Goal: Transaction & Acquisition: Purchase product/service

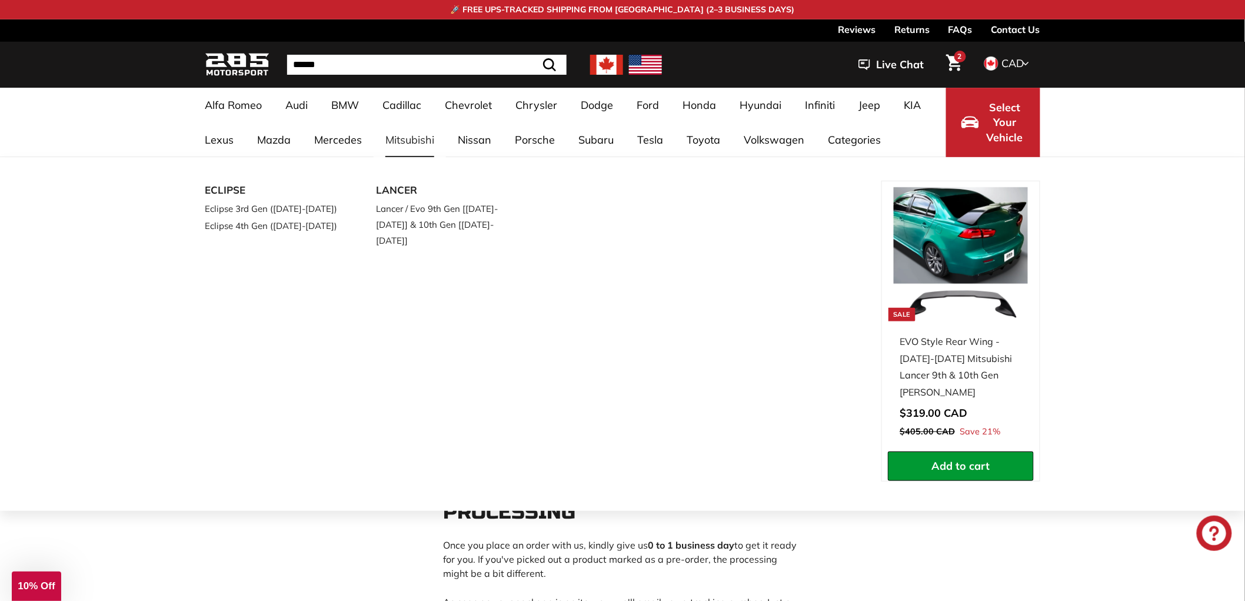
click at [412, 145] on link "Mitsubishi" at bounding box center [410, 139] width 72 height 35
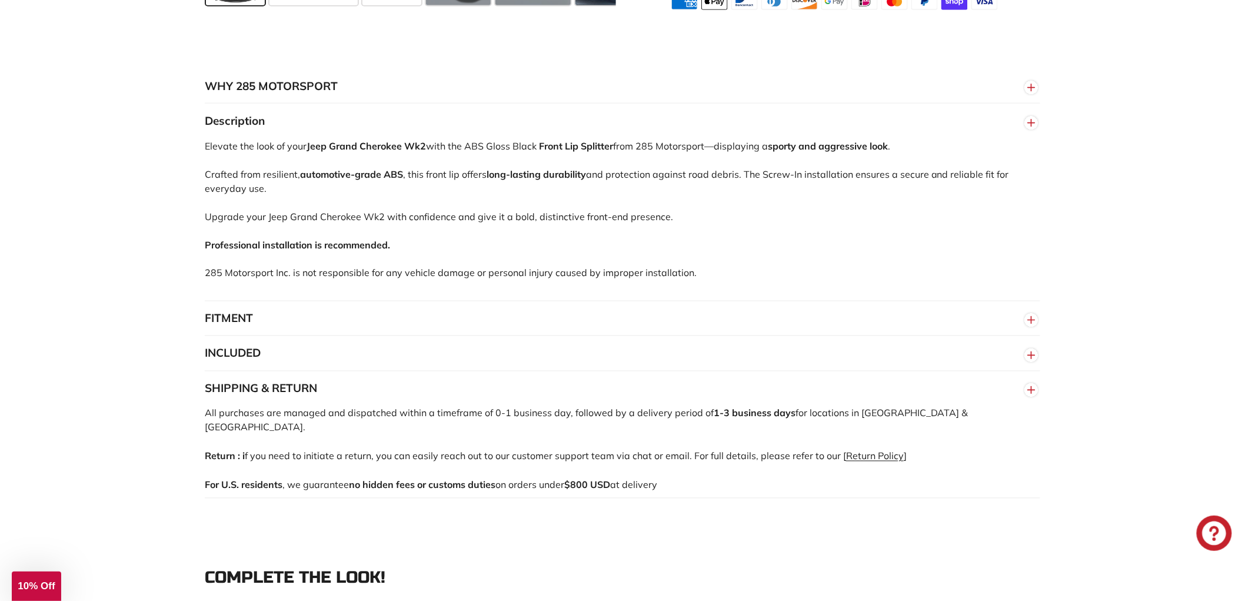
scroll to position [801, 0]
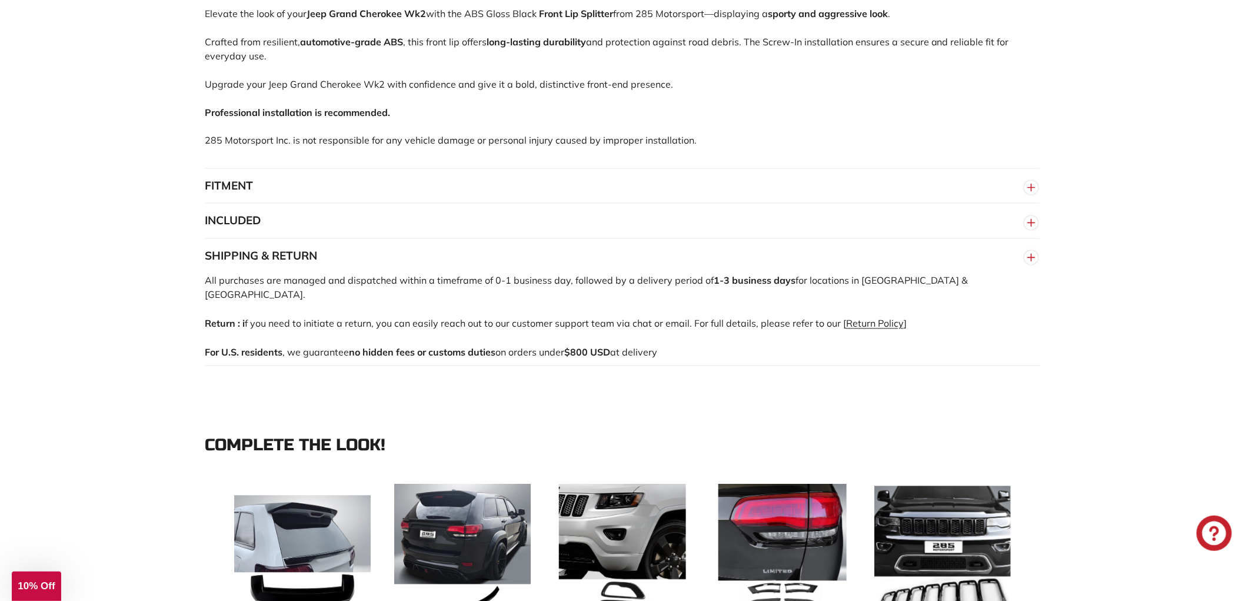
click at [387, 281] on p "All purchases are managed and dispatched within a timeframe of 0-1 business day…" at bounding box center [622, 288] width 835 height 28
drag, startPoint x: 666, startPoint y: 334, endPoint x: 202, endPoint y: 278, distance: 467.6
click at [202, 277] on div "WHY 285 MOTORSPORT «We bring more to the table than our competitors and we’re c…" at bounding box center [622, 151] width 882 height 430
click at [161, 293] on div "WHY 285 MOTORSPORT «We bring more to the table than our competitors and we’re c…" at bounding box center [622, 151] width 1245 height 501
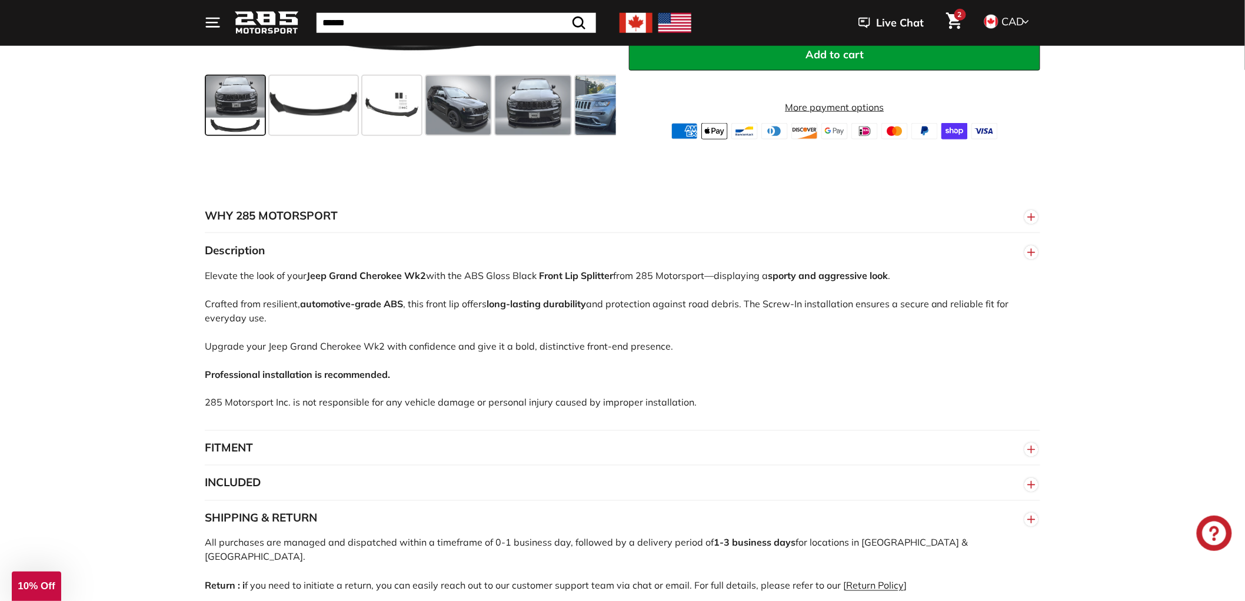
scroll to position [605, 0]
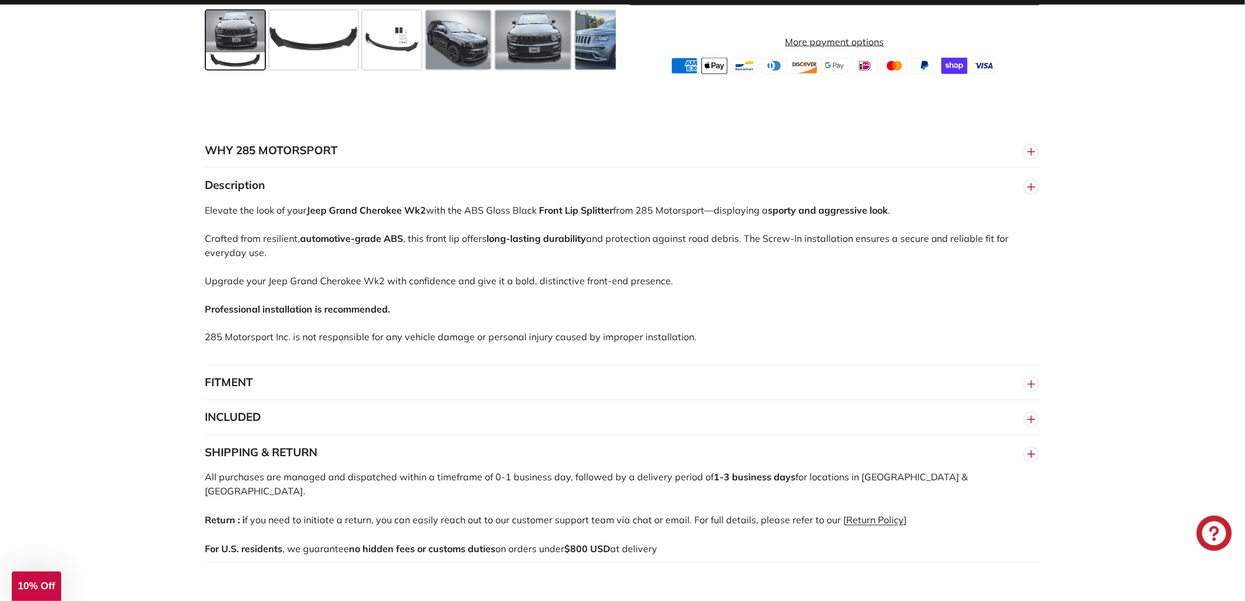
drag, startPoint x: 489, startPoint y: 505, endPoint x: 227, endPoint y: 479, distance: 264.2
click at [197, 484] on div "WHY 285 MOTORSPORT «We bring more to the table than our competitors and we’re c…" at bounding box center [622, 348] width 882 height 430
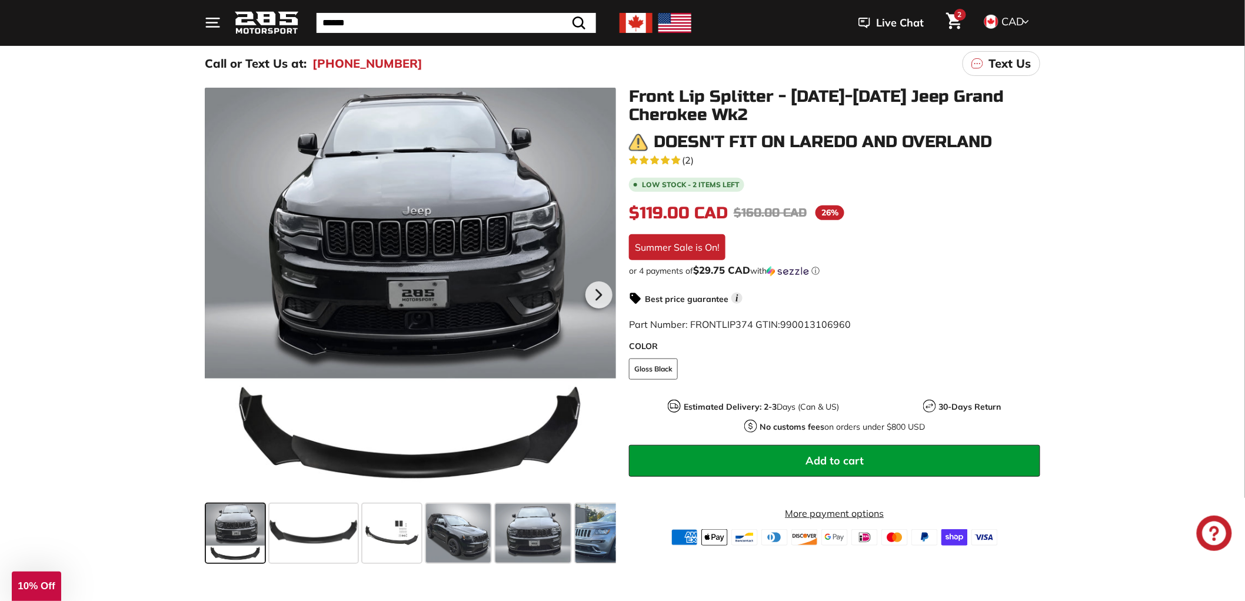
scroll to position [16, 0]
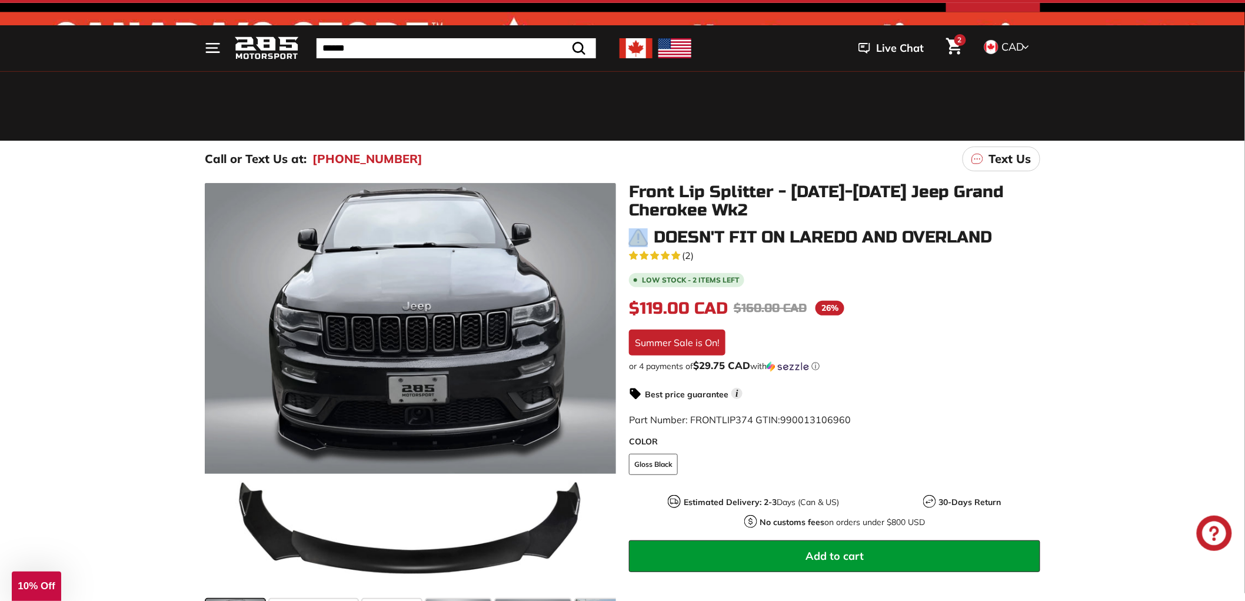
drag, startPoint x: 651, startPoint y: 234, endPoint x: 630, endPoint y: 236, distance: 20.7
click at [630, 236] on div "Doesn't fit on Laredo and Overland" at bounding box center [834, 237] width 411 height 19
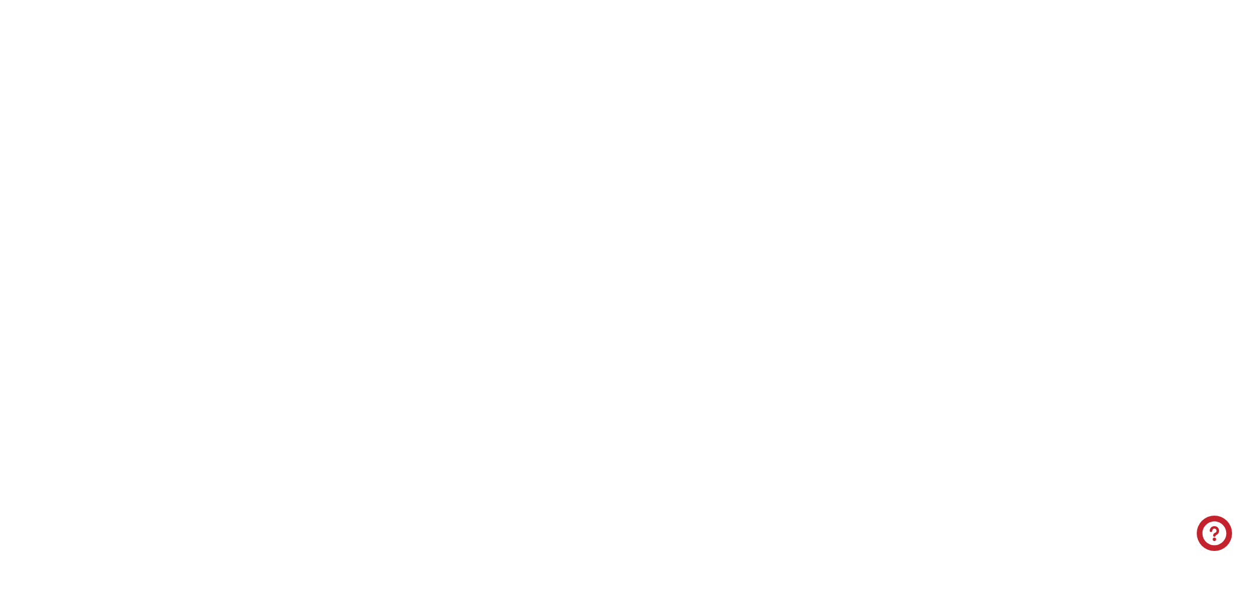
select select "**********"
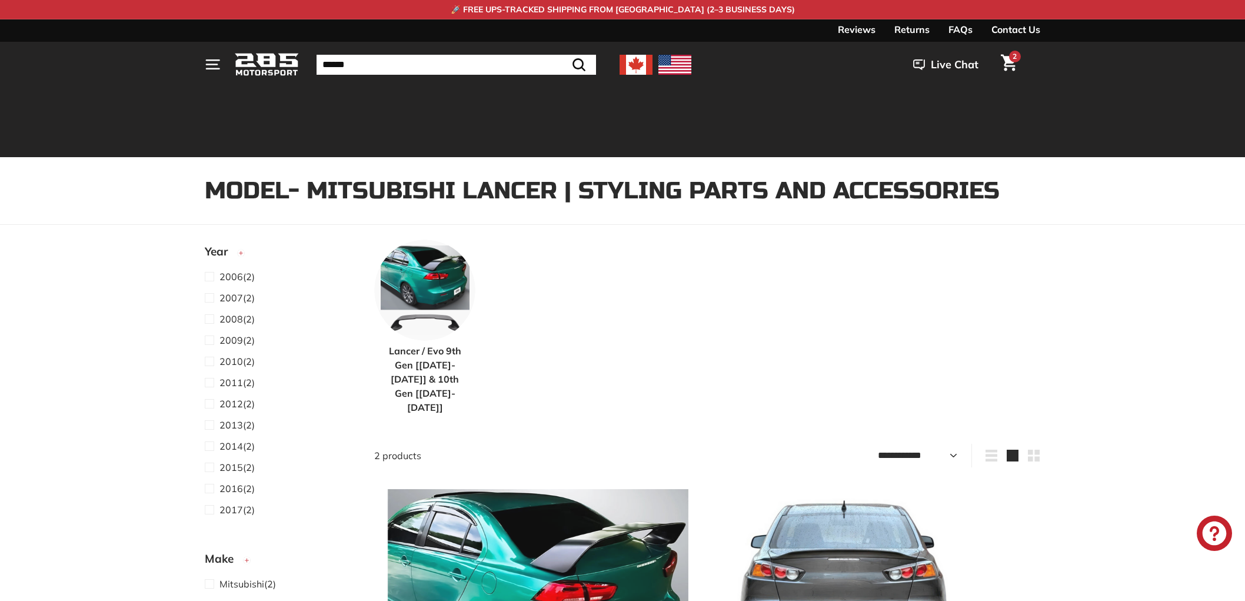
select select "**********"
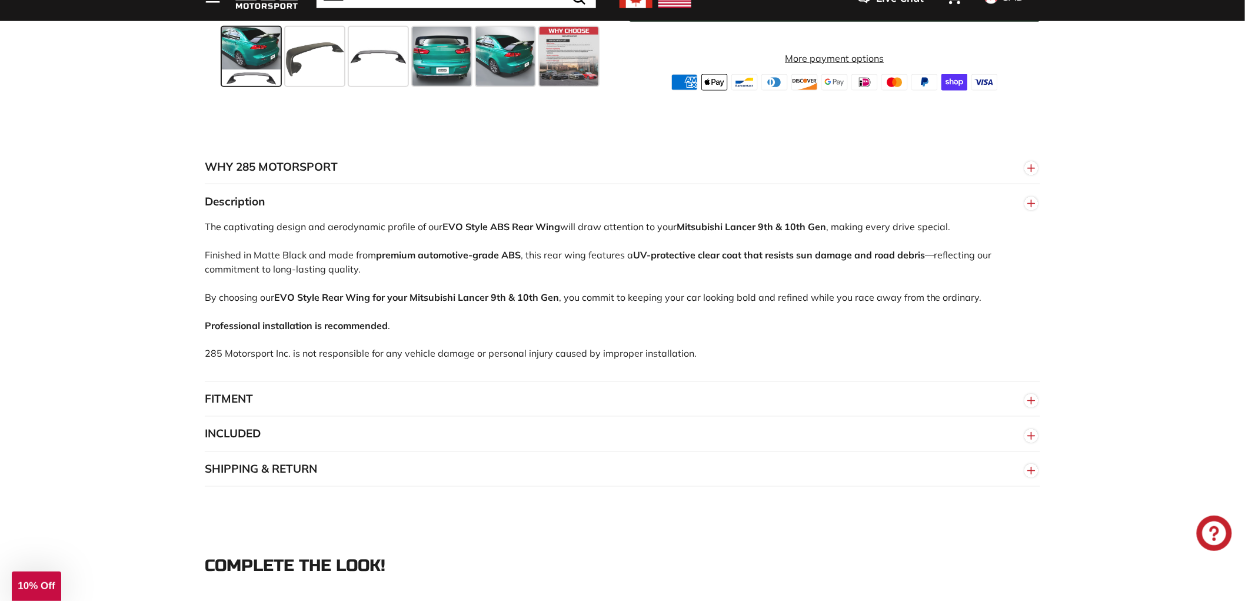
click at [369, 472] on button "SHIPPING & RETURN" at bounding box center [622, 469] width 835 height 35
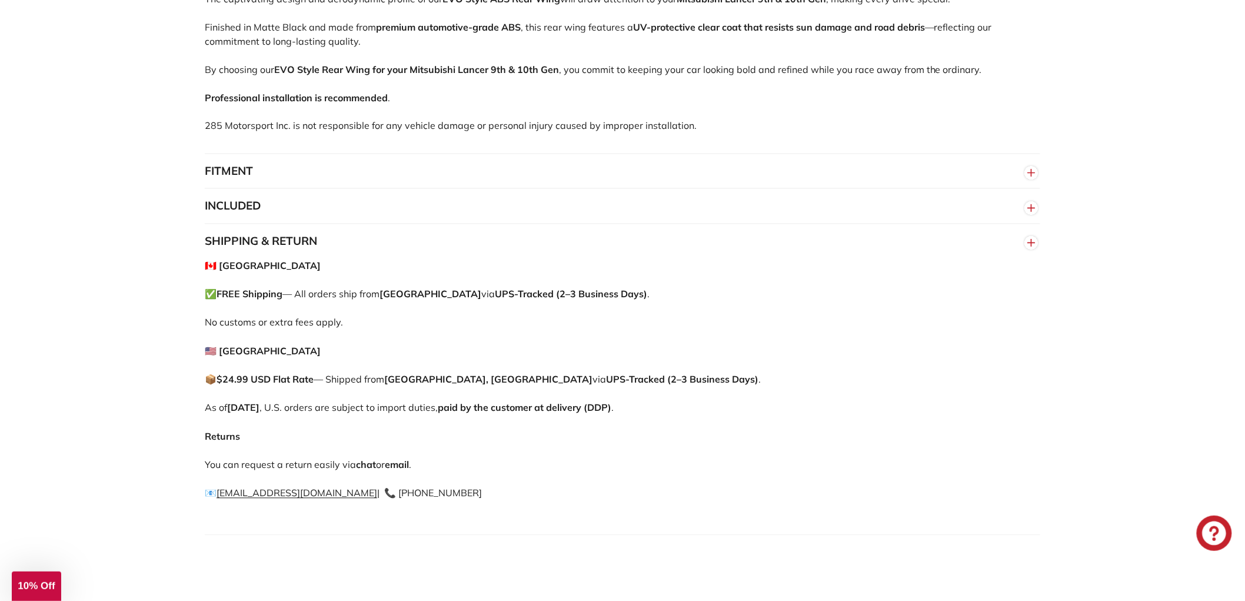
scroll to position [980, 0]
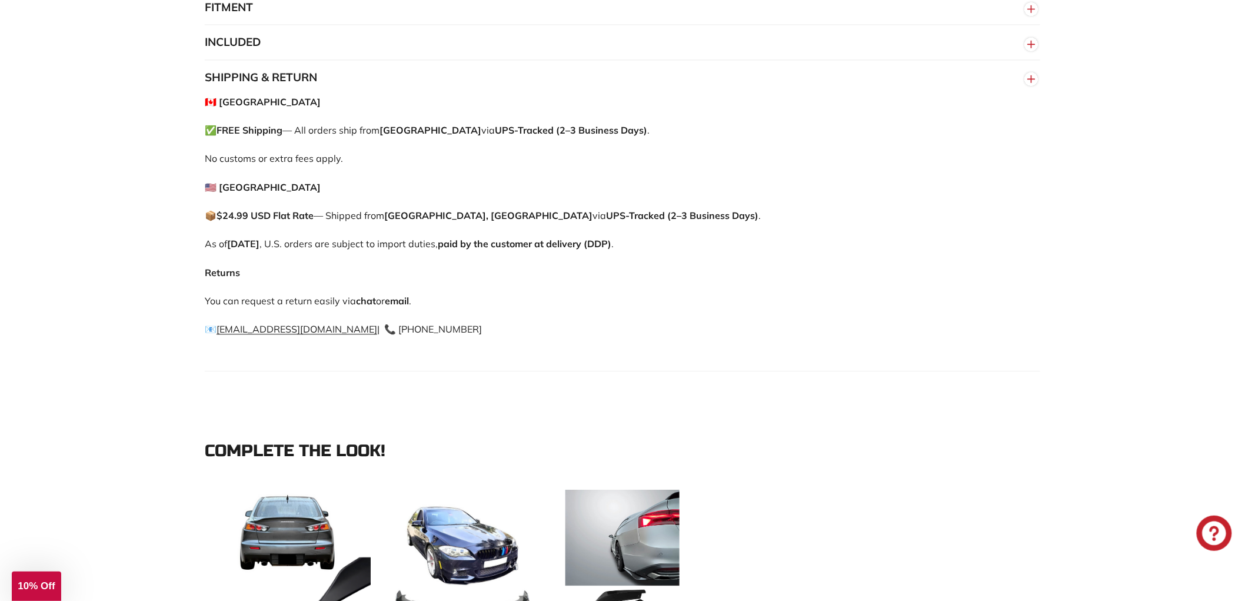
click at [252, 271] on p "Returns You can request a return easily via chat or email . 📧 info@285motorspor…" at bounding box center [622, 300] width 835 height 71
drag, startPoint x: 424, startPoint y: 327, endPoint x: 205, endPoint y: 132, distance: 292.9
click at [205, 132] on div "🇨🇦 Canada ✅ FREE Shipping — All orders ship from Montreal via UPS-Tracked (2–3 …" at bounding box center [622, 233] width 835 height 277
drag, startPoint x: 206, startPoint y: 102, endPoint x: 447, endPoint y: 344, distance: 341.1
click at [448, 345] on div "🇨🇦 Canada ✅ FREE Shipping — All orders ship from Montreal via UPS-Tracked (2–3 …" at bounding box center [622, 233] width 835 height 277
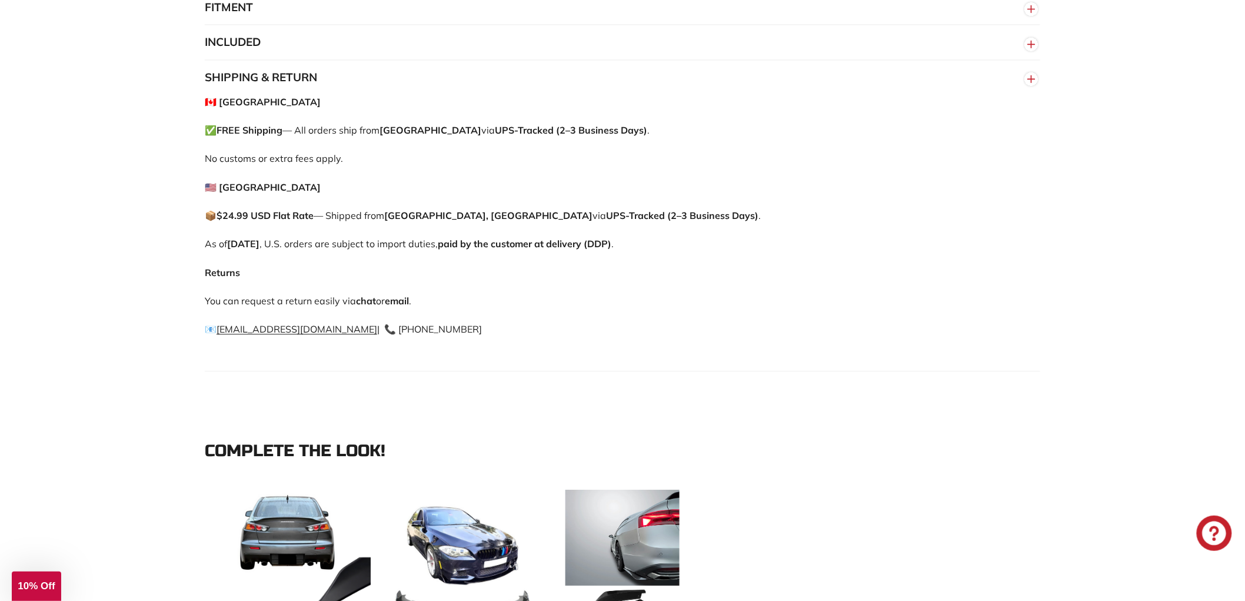
copy div "🇨🇦 Canada ✅ FREE Shipping — All orders ship from Montreal via UPS-Tracked (2–3 …"
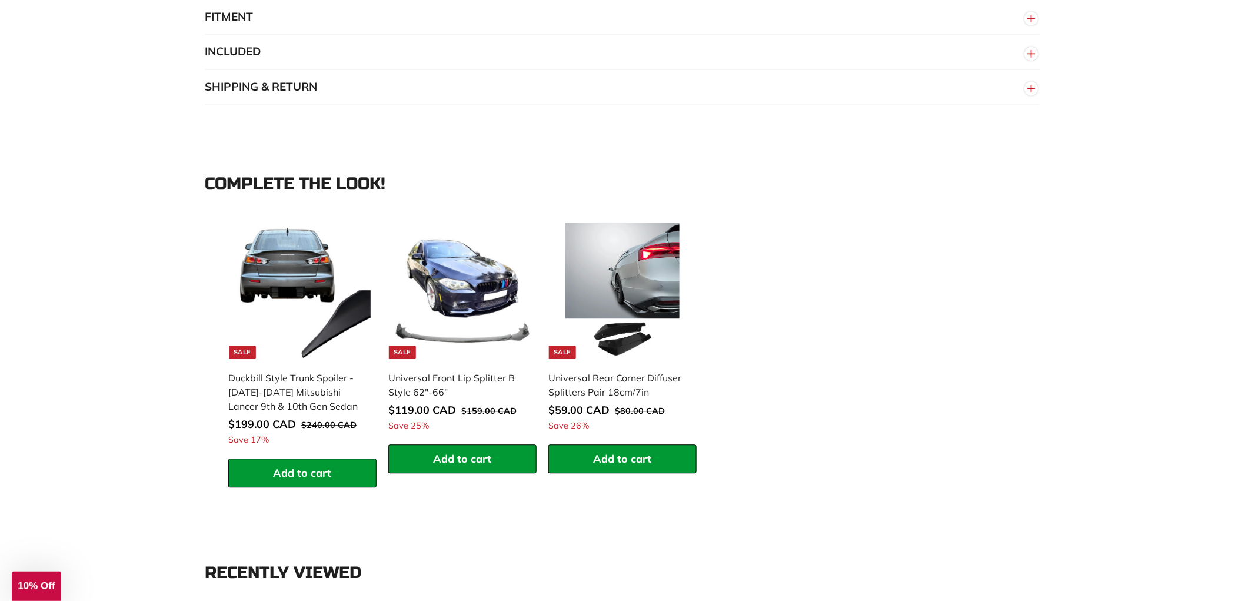
scroll to position [971, 0]
click at [279, 91] on button "SHIPPING & RETURN" at bounding box center [622, 86] width 835 height 35
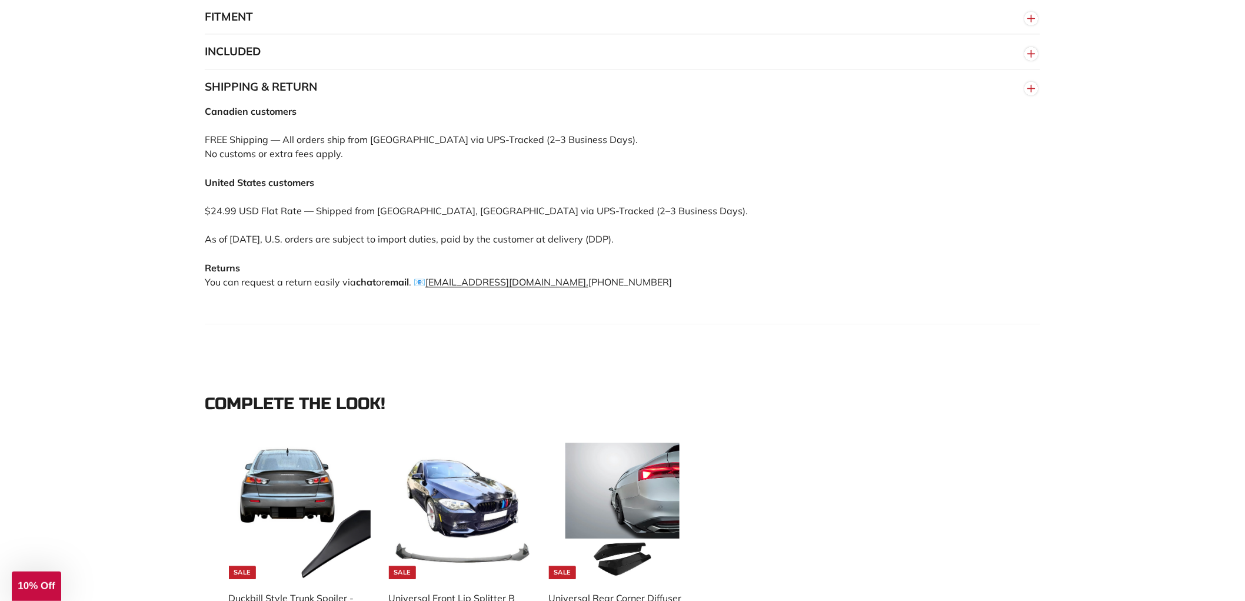
scroll to position [980, 0]
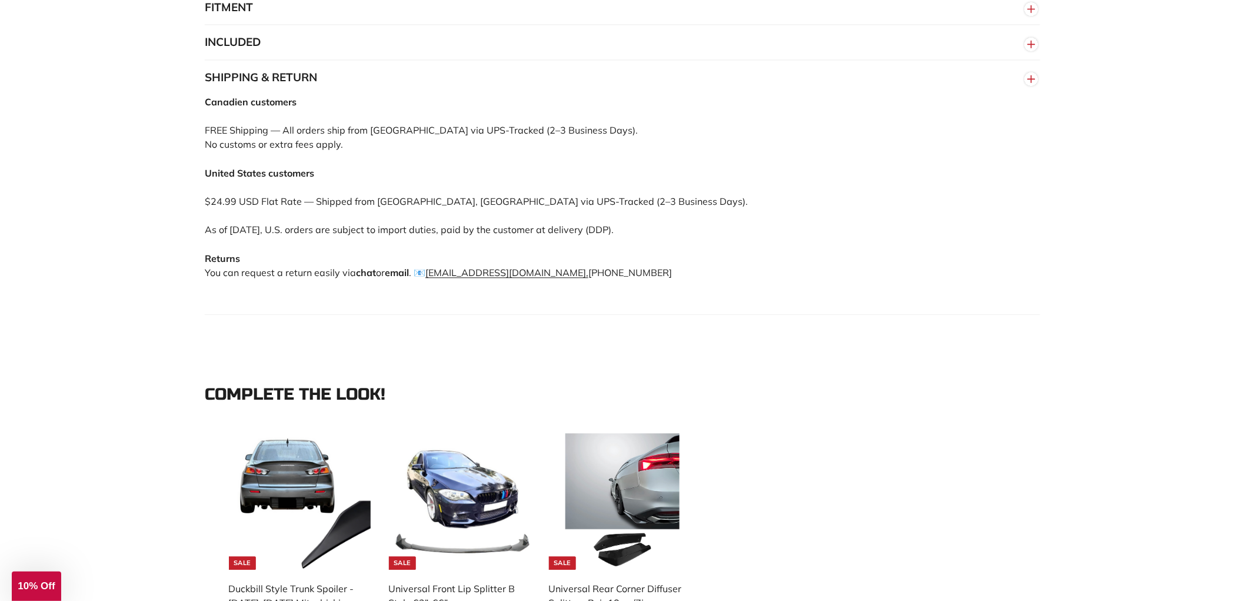
drag, startPoint x: 640, startPoint y: 268, endPoint x: 204, endPoint y: 99, distance: 468.3
click at [204, 99] on div "WHY 285 MOTORSPORT «We bring more to the table than our competitors and we’re c…" at bounding box center [622, 37] width 882 height 558
copy div "Canadien customers FREE Shipping — All orders ship from Montreal via UPS-Tracke…"
click at [176, 77] on div "WHY 285 MOTORSPORT «We bring more to the table than our competitors and we’re c…" at bounding box center [622, 36] width 1245 height 628
drag, startPoint x: 199, startPoint y: 75, endPoint x: 258, endPoint y: 80, distance: 59.1
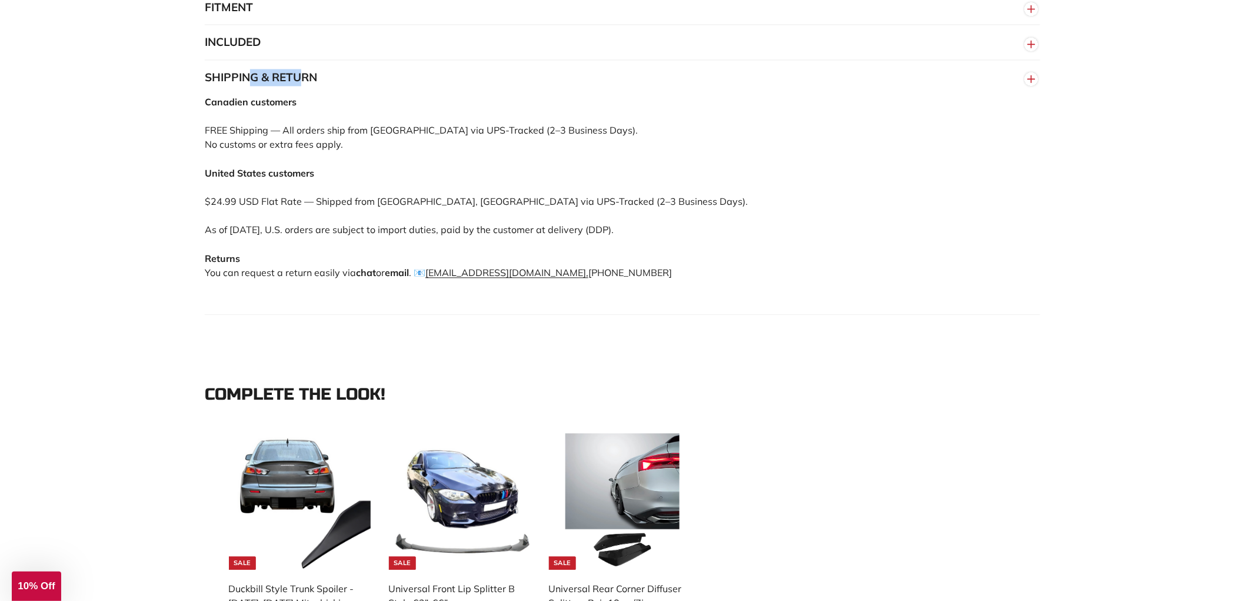
click at [258, 80] on div "WHY 285 MOTORSPORT «We bring more to the table than our competitors and we’re c…" at bounding box center [622, 37] width 882 height 558
copy button "SHIPPING"
click at [1031, 80] on circle "button" at bounding box center [1031, 78] width 13 height 13
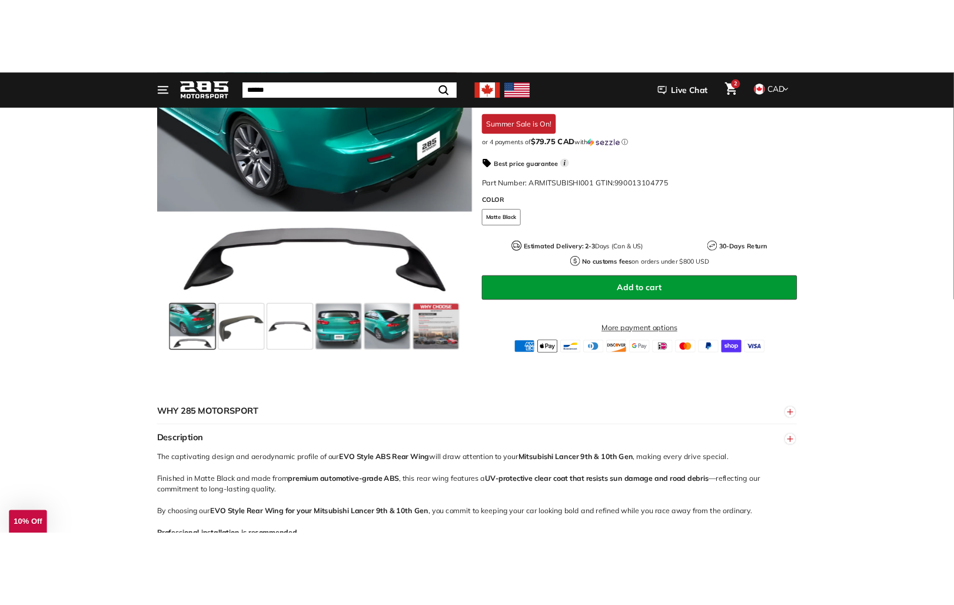
scroll to position [65, 0]
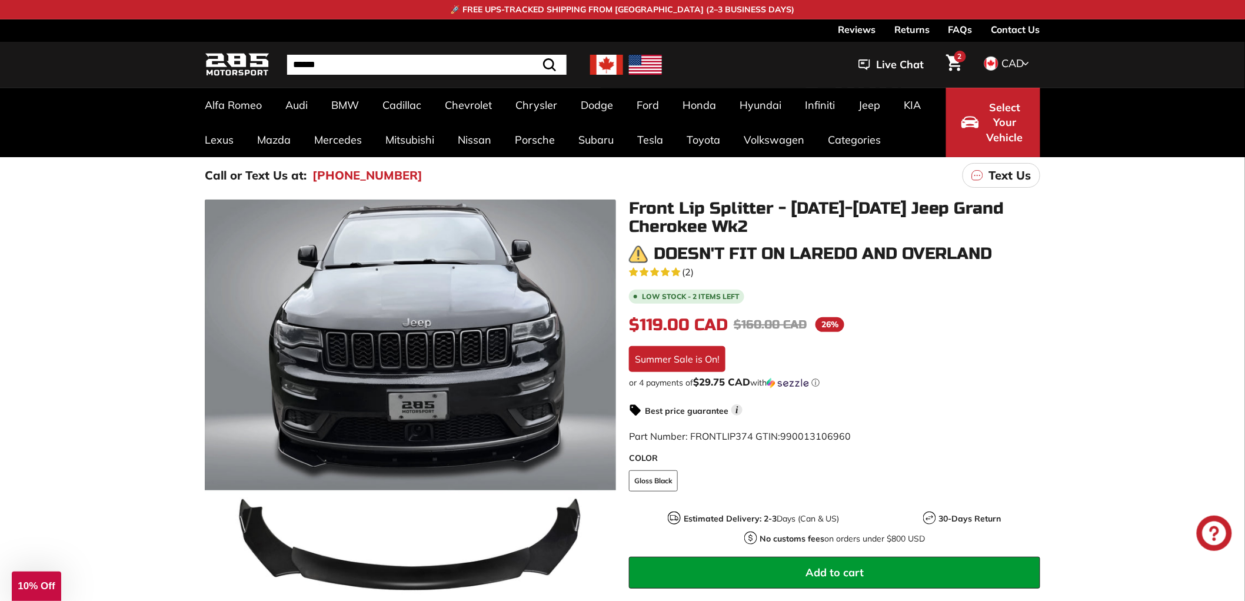
click at [687, 253] on h3 "Doesn't fit on Laredo and Overland" at bounding box center [823, 254] width 339 height 18
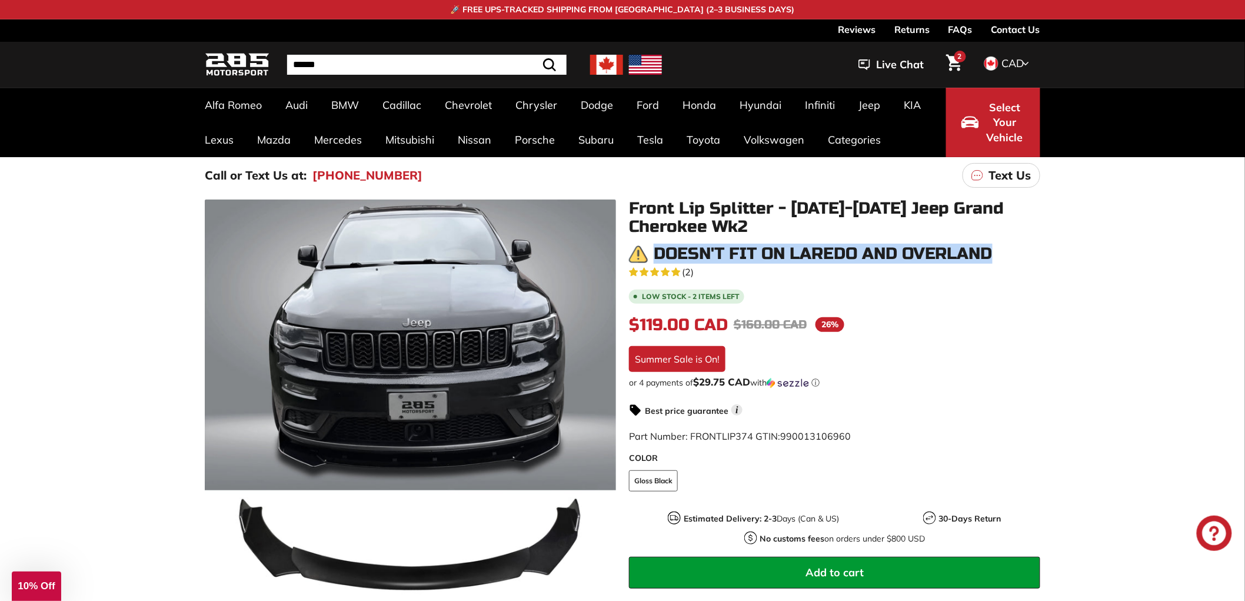
drag, startPoint x: 655, startPoint y: 253, endPoint x: 1038, endPoint y: 257, distance: 383.0
click at [1038, 257] on div "Doesn't fit on Laredo and Overland" at bounding box center [834, 254] width 411 height 19
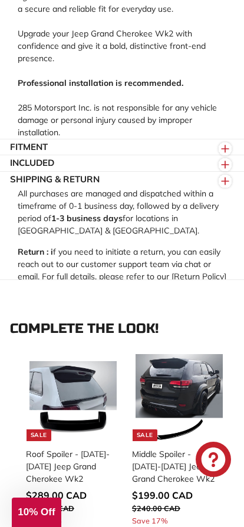
scroll to position [1118, 0]
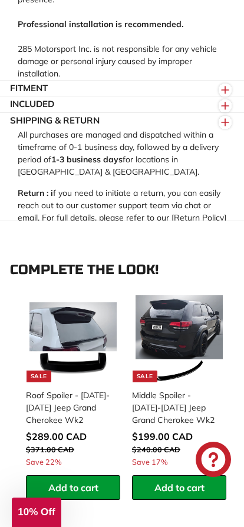
click at [84, 81] on button "FITMENT" at bounding box center [122, 89] width 244 height 16
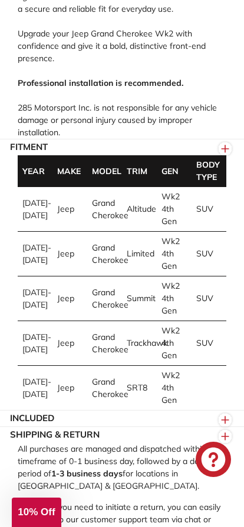
scroll to position [824, 0]
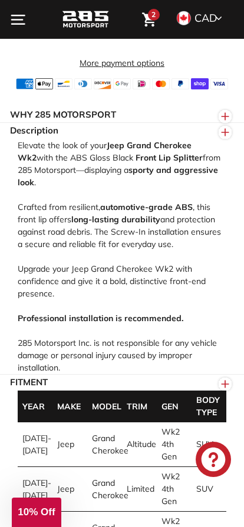
click at [225, 130] on line "button" at bounding box center [225, 132] width 0 height 7
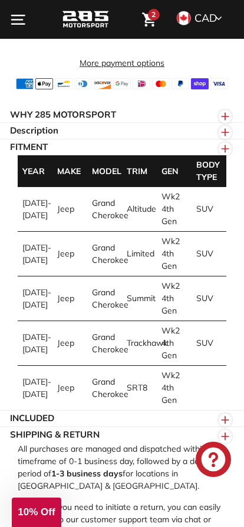
click at [225, 146] on line "button" at bounding box center [225, 148] width 0 height 7
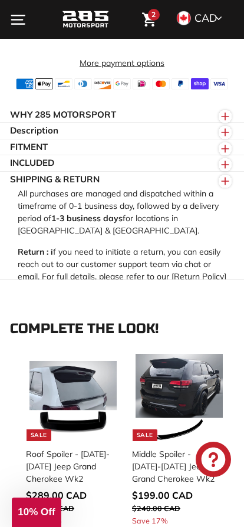
scroll to position [941, 0]
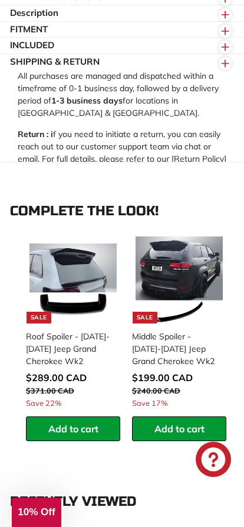
click at [225, 61] on line "button" at bounding box center [225, 63] width 0 height 7
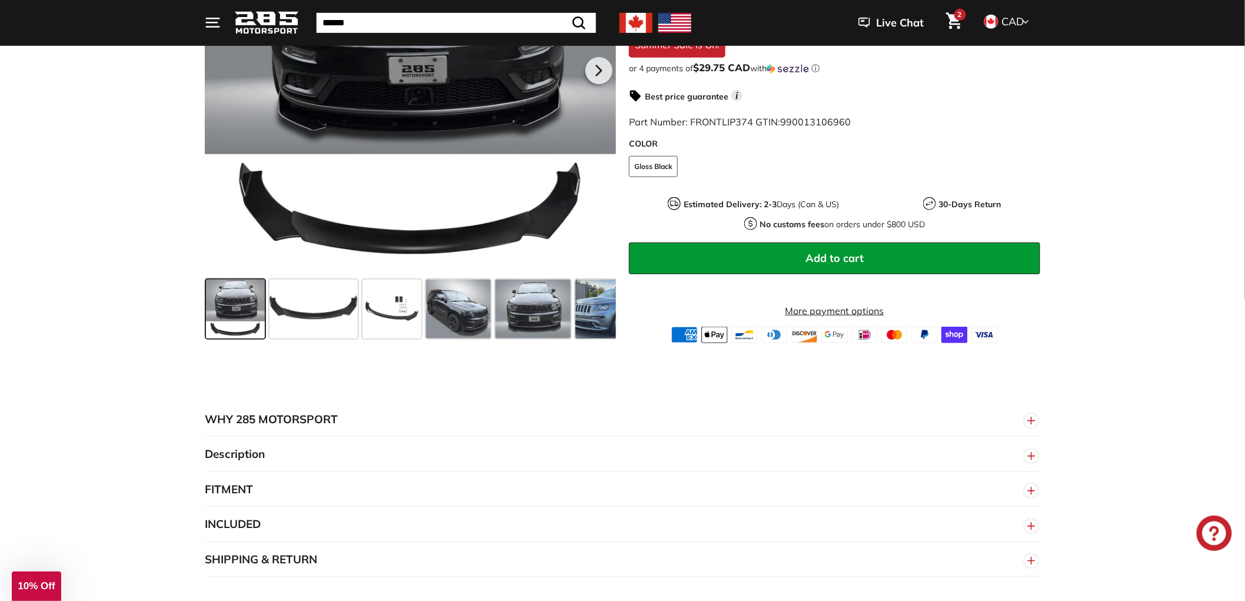
scroll to position [209, 0]
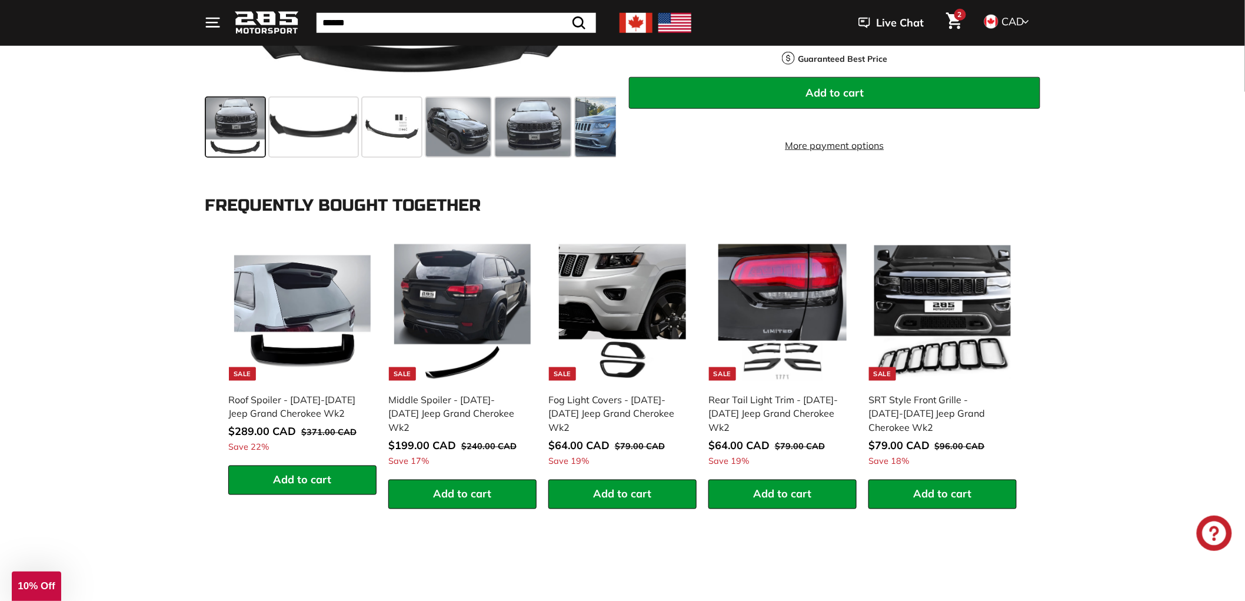
scroll to position [522, 0]
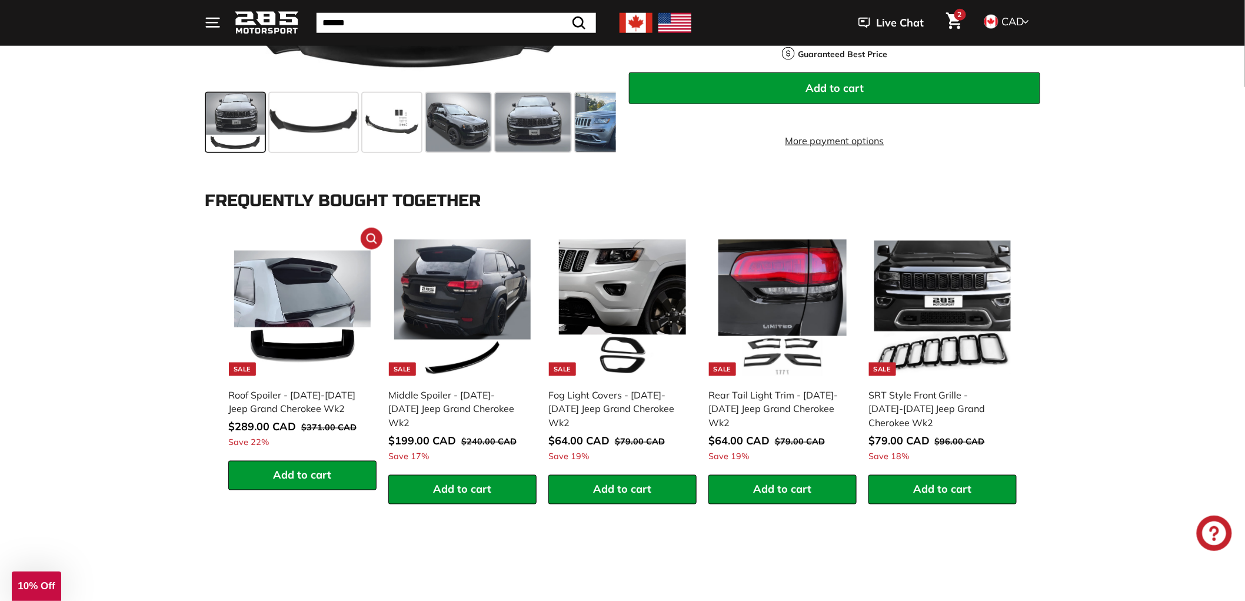
click at [298, 477] on span "Add to cart" at bounding box center [303, 475] width 58 height 14
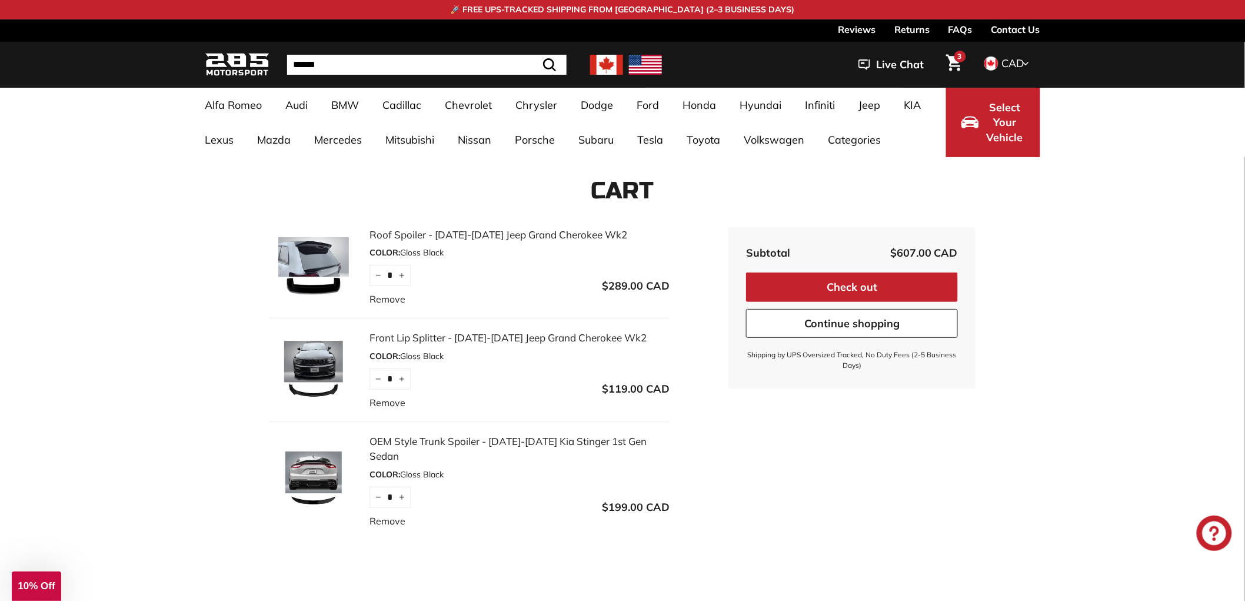
drag, startPoint x: 745, startPoint y: 353, endPoint x: 867, endPoint y: 374, distance: 123.5
click at [866, 374] on div "Subtotal $607.00 CAD $607.00 CAD Check out Continue shopping Shipping by UPS Ov…" at bounding box center [851, 307] width 247 height 161
drag, startPoint x: 969, startPoint y: 296, endPoint x: 759, endPoint y: 268, distance: 211.9
click at [759, 268] on div "Subtotal $607.00 CAD $607.00 CAD Check out Continue shopping Shipping by UPS Ov…" at bounding box center [851, 307] width 247 height 161
click at [1018, 124] on span "Select Your Vehicle" at bounding box center [1005, 122] width 40 height 45
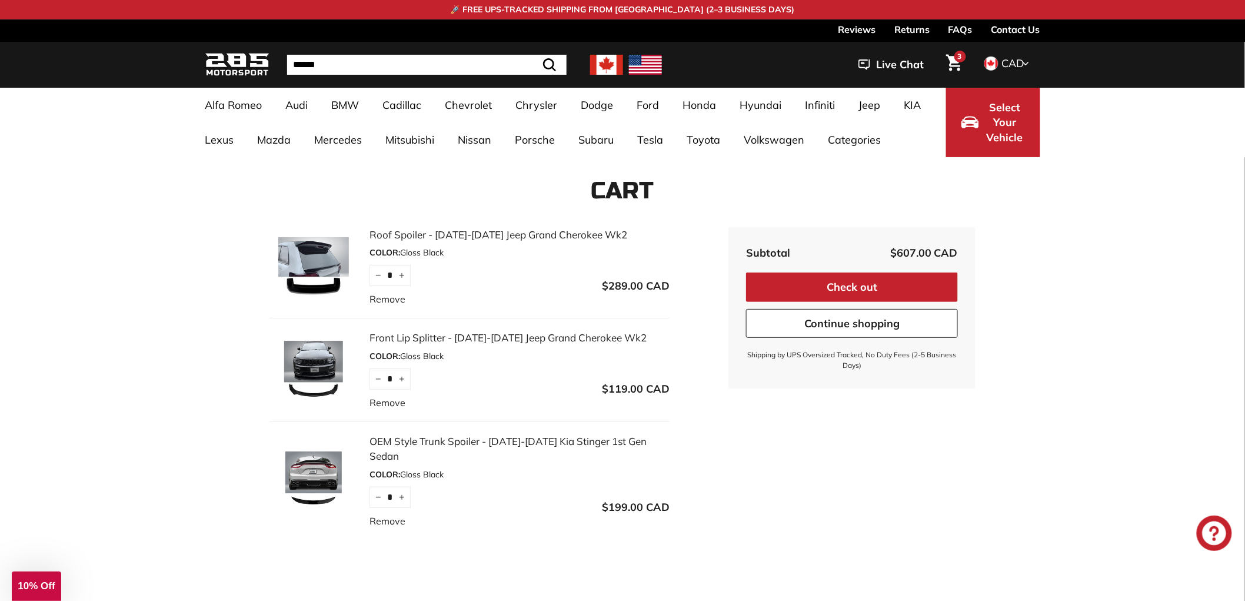
click at [996, 125] on span "Select Your Vehicle" at bounding box center [1005, 122] width 40 height 45
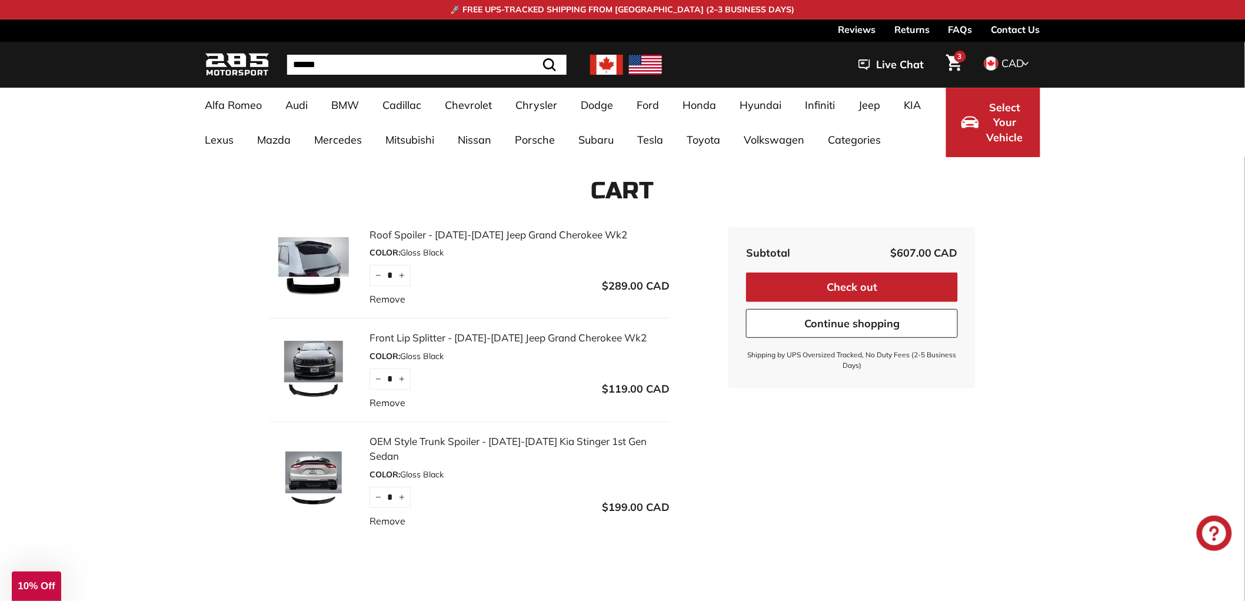
click at [995, 118] on span "Select Your Vehicle" at bounding box center [1005, 122] width 40 height 45
drag, startPoint x: 997, startPoint y: 115, endPoint x: 953, endPoint y: 109, distance: 44.0
click at [996, 115] on span "Select Your Vehicle" at bounding box center [1005, 122] width 40 height 45
click at [993, 113] on span "Select Your Vehicle" at bounding box center [1005, 122] width 40 height 45
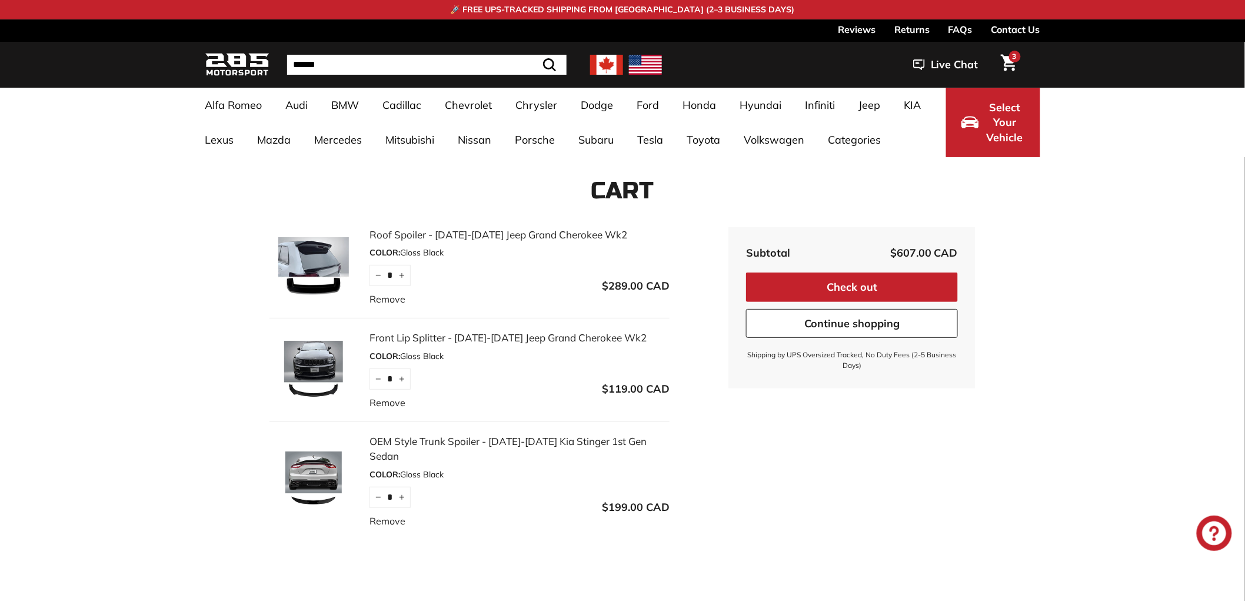
click at [1000, 114] on span "Select Your Vehicle" at bounding box center [1005, 122] width 40 height 45
click at [999, 114] on span "Select Your Vehicle" at bounding box center [1005, 122] width 40 height 45
click at [1007, 128] on span "Select Your Vehicle" at bounding box center [1005, 122] width 40 height 45
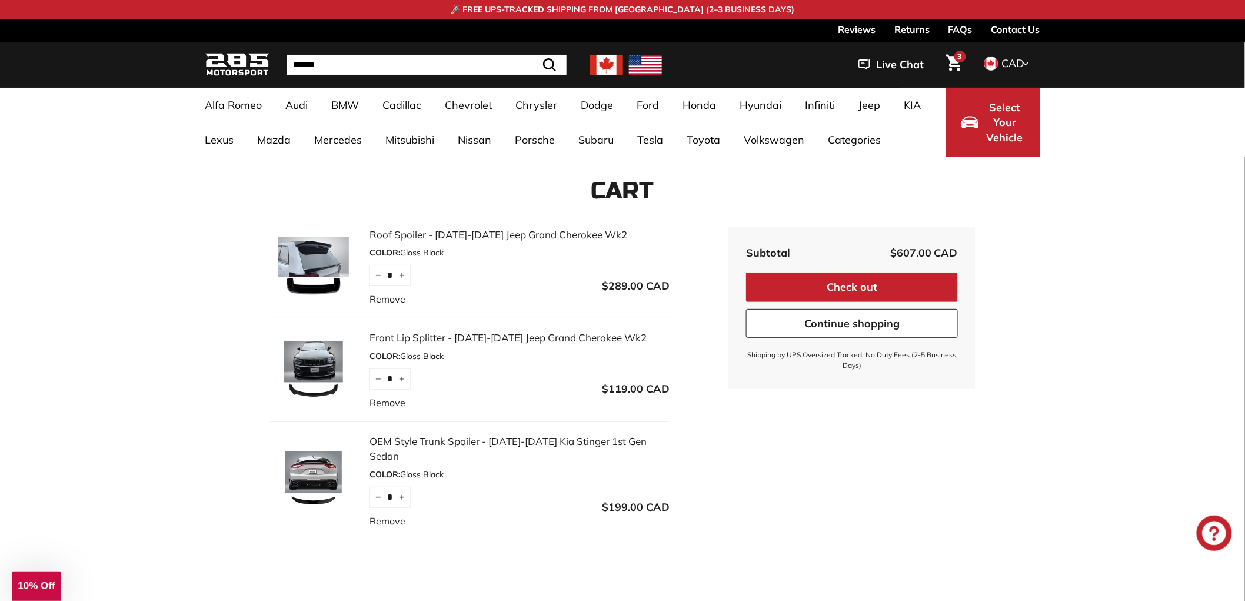
click at [1007, 128] on span "Select Your Vehicle" at bounding box center [1005, 122] width 40 height 45
click at [235, 61] on img at bounding box center [237, 65] width 65 height 28
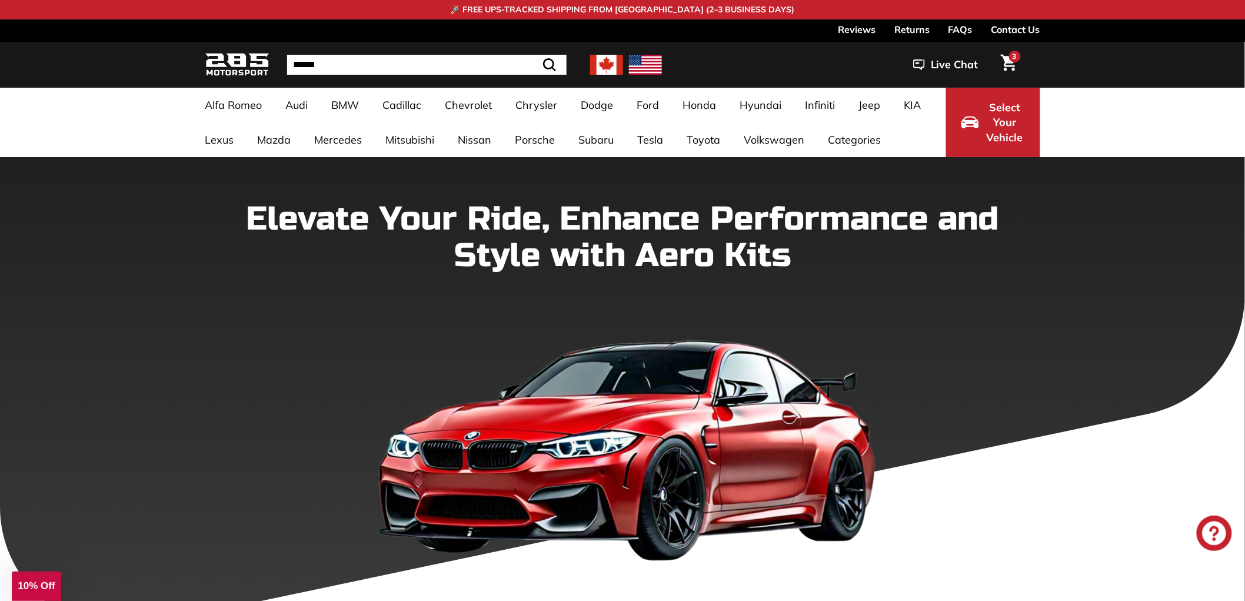
click at [1004, 118] on span "Select Your Vehicle" at bounding box center [1005, 122] width 40 height 45
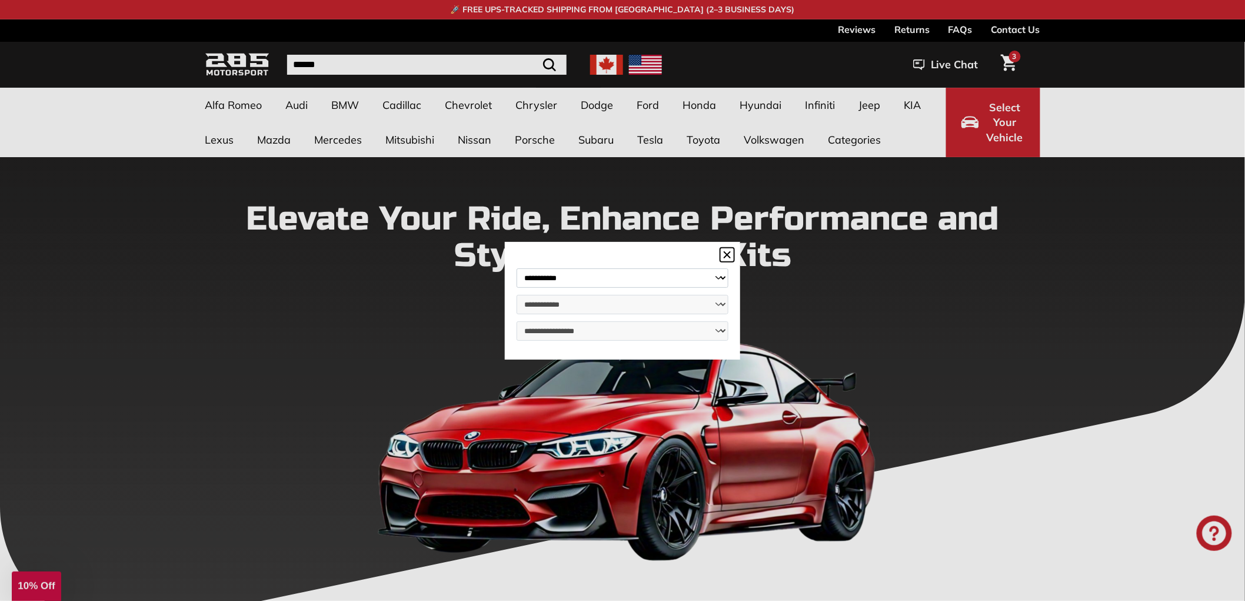
click at [740, 242] on dialog "**********" at bounding box center [622, 301] width 235 height 118
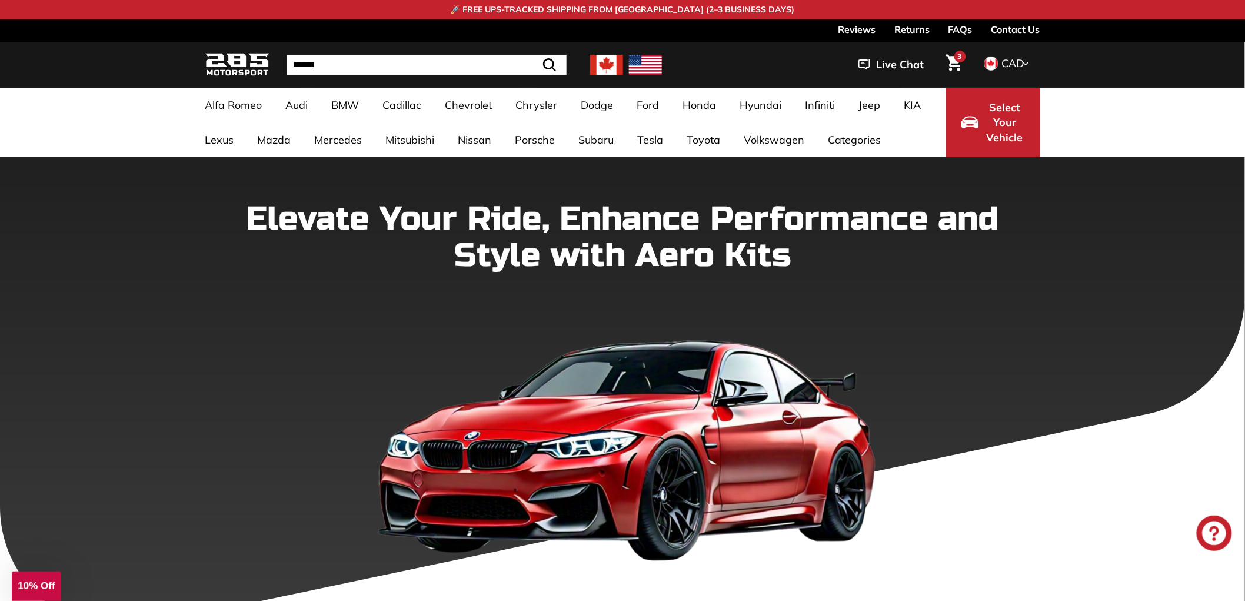
click at [1007, 115] on span "Select Your Vehicle" at bounding box center [1005, 122] width 40 height 45
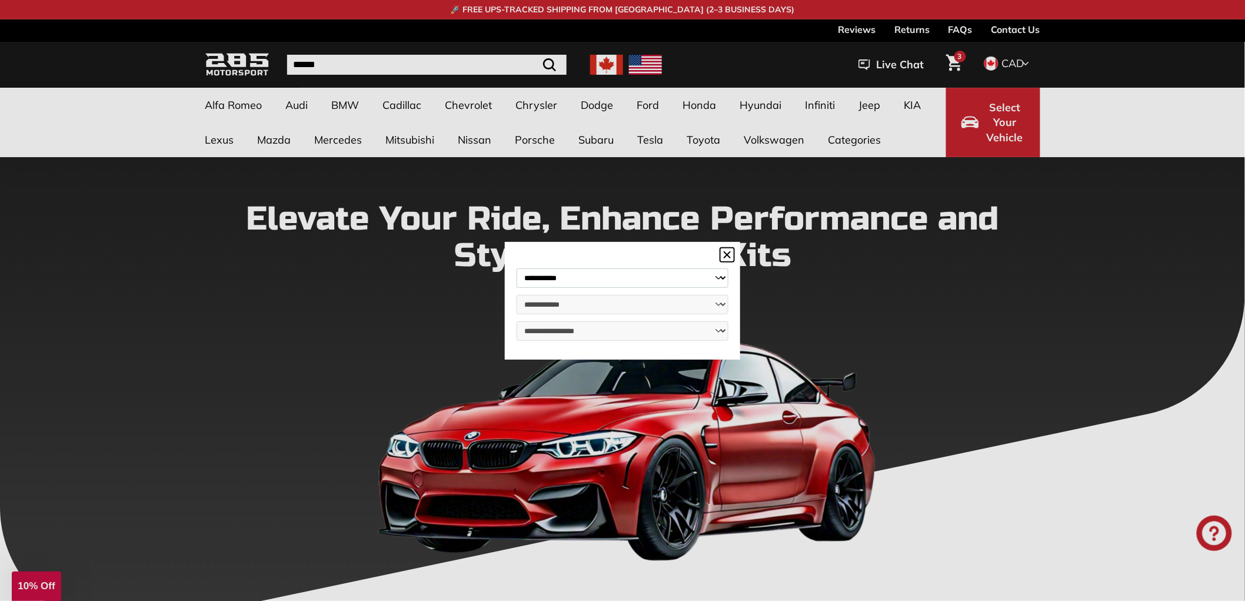
click at [667, 282] on select "**********" at bounding box center [623, 277] width 212 height 19
click at [568, 277] on select "**********" at bounding box center [623, 277] width 212 height 19
select select "*******"
click at [517, 268] on select "**********" at bounding box center [623, 277] width 212 height 19
click at [555, 304] on select "**********" at bounding box center [623, 304] width 212 height 19
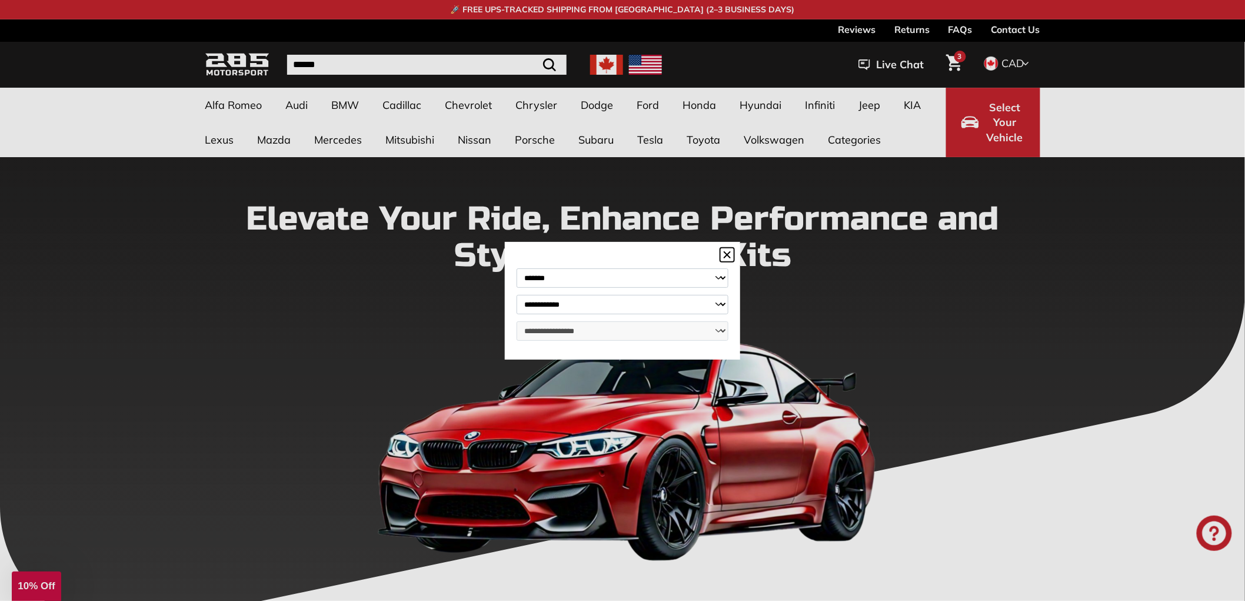
select select "*****"
click at [517, 295] on select "**********" at bounding box center [623, 304] width 212 height 19
click at [551, 338] on select "**********" at bounding box center [623, 330] width 212 height 19
select select "**********"
click at [517, 321] on select "**********" at bounding box center [623, 330] width 212 height 19
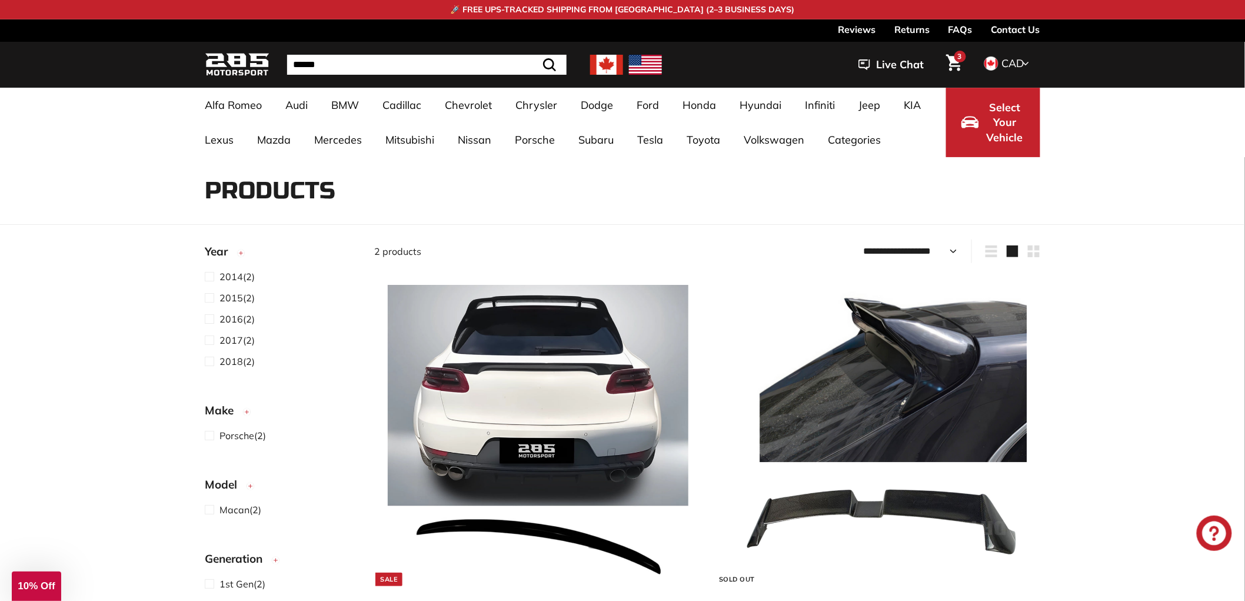
click at [905, 60] on span "Live Chat" at bounding box center [900, 64] width 48 height 15
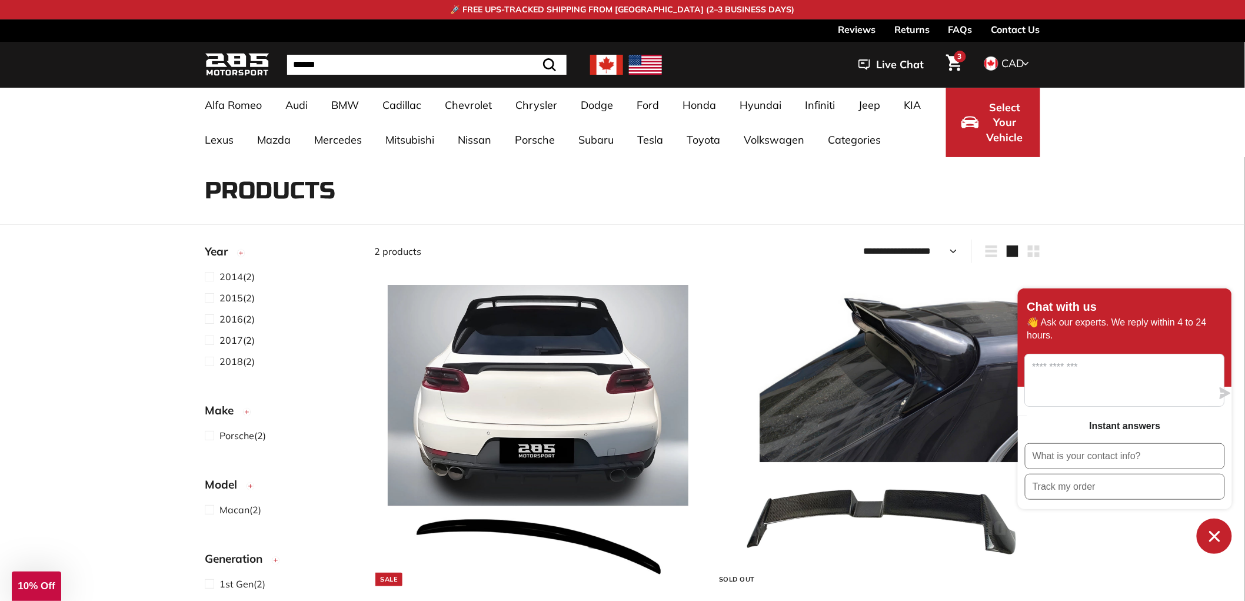
click at [918, 25] on link "Returns" at bounding box center [911, 29] width 35 height 20
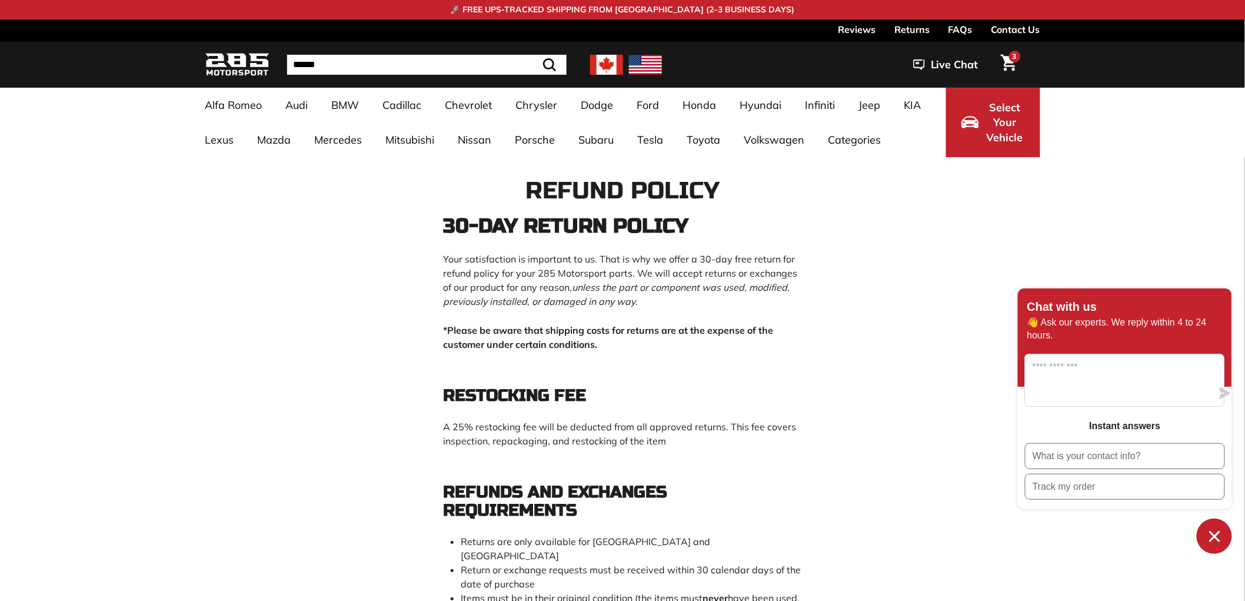
click at [1010, 25] on link "Contact Us" at bounding box center [1015, 29] width 49 height 20
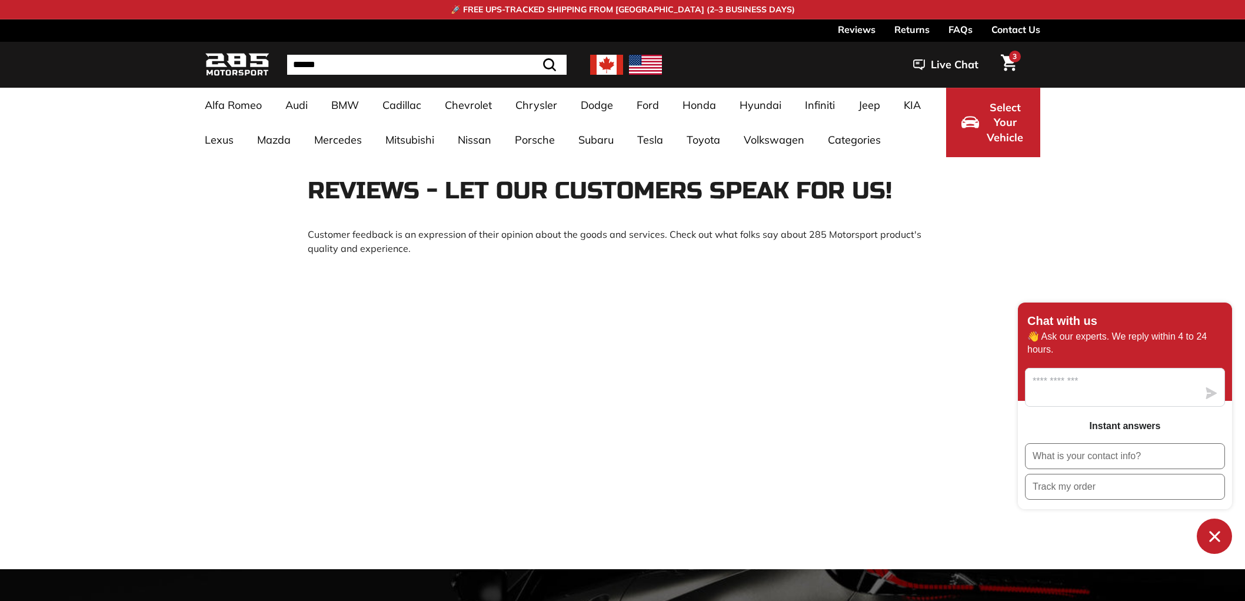
click at [243, 56] on img at bounding box center [237, 65] width 65 height 28
